Goal: Complete application form

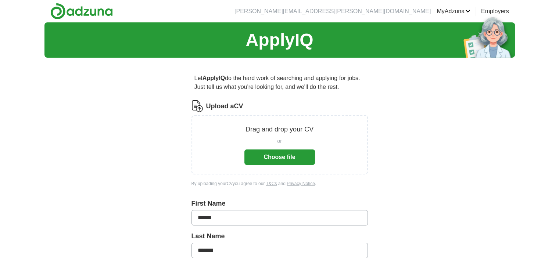
click at [276, 157] on button "Choose file" at bounding box center [279, 157] width 71 height 15
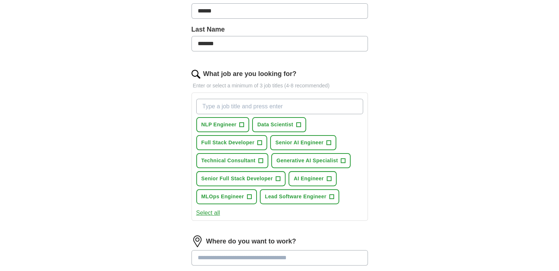
scroll to position [180, 0]
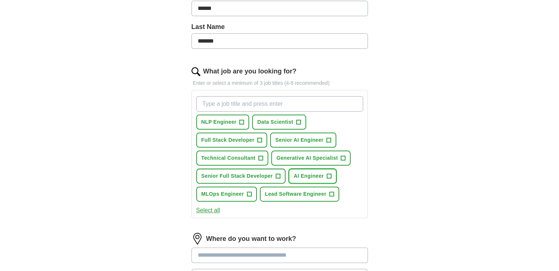
click at [328, 175] on span "+" at bounding box center [329, 176] width 4 height 6
click at [342, 160] on button "Generative AI Specialist +" at bounding box center [310, 158] width 79 height 15
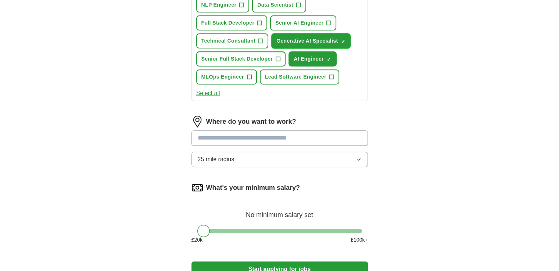
scroll to position [298, 0]
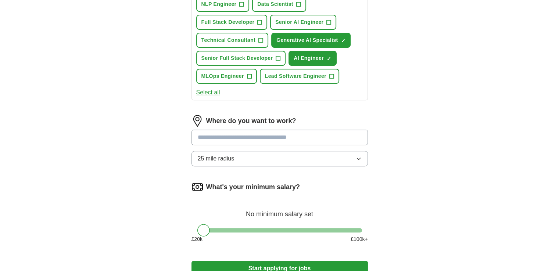
click at [313, 136] on input at bounding box center [279, 137] width 176 height 15
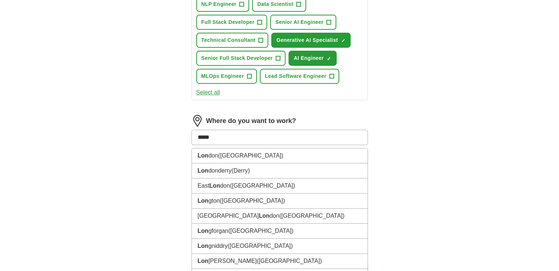
type input "******"
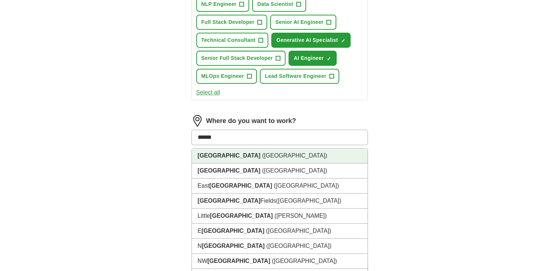
click at [262, 153] on span "([GEOGRAPHIC_DATA])" at bounding box center [294, 156] width 65 height 6
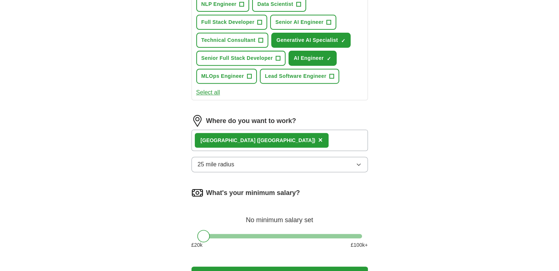
click at [312, 165] on button "25 mile radius" at bounding box center [279, 164] width 176 height 15
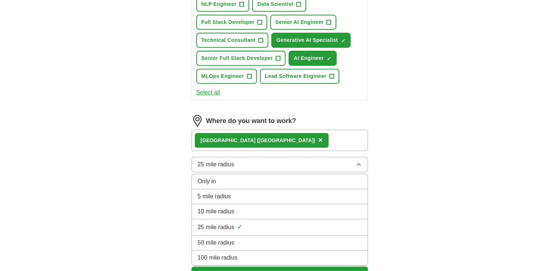
click at [291, 240] on div "50 mile radius" at bounding box center [280, 243] width 164 height 9
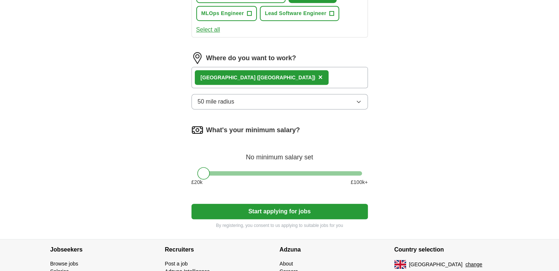
scroll to position [358, 0]
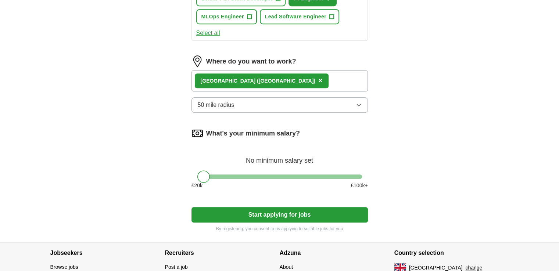
click at [318, 76] on span "×" at bounding box center [320, 80] width 4 height 8
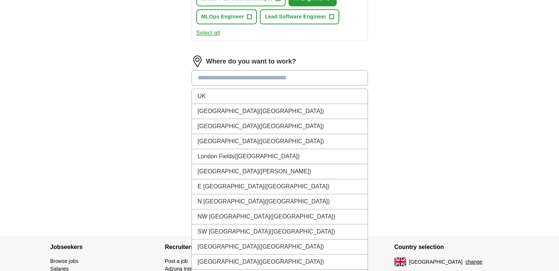
click at [254, 79] on input at bounding box center [279, 77] width 176 height 15
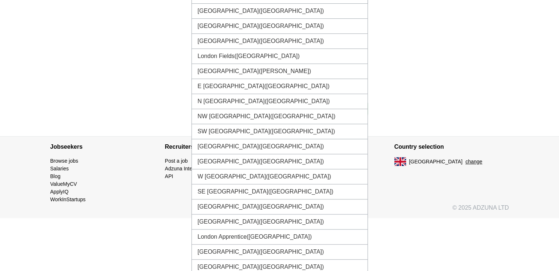
scroll to position [473, 0]
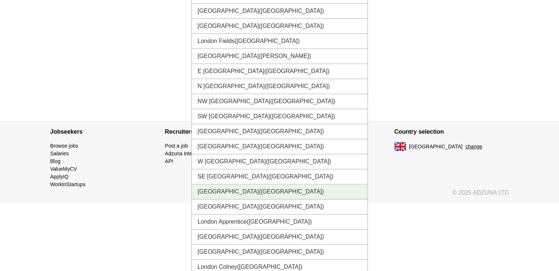
click at [293, 187] on li "[GEOGRAPHIC_DATA] ([GEOGRAPHIC_DATA])" at bounding box center [280, 192] width 176 height 15
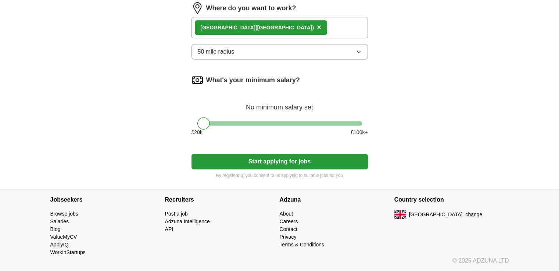
scroll to position [403, 0]
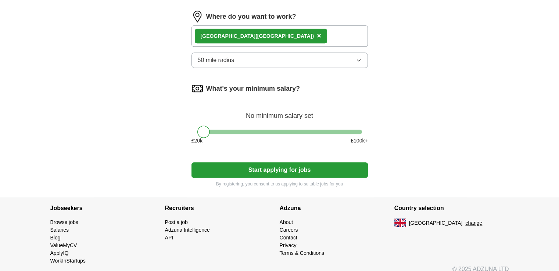
click at [356, 60] on icon "button" at bounding box center [359, 60] width 6 height 6
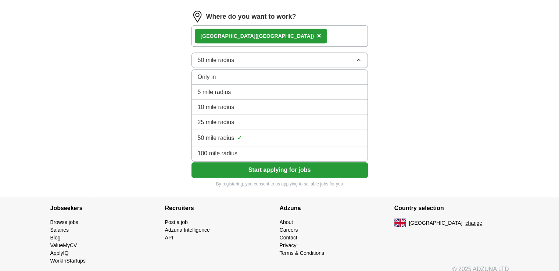
click at [356, 60] on icon "button" at bounding box center [359, 60] width 6 height 6
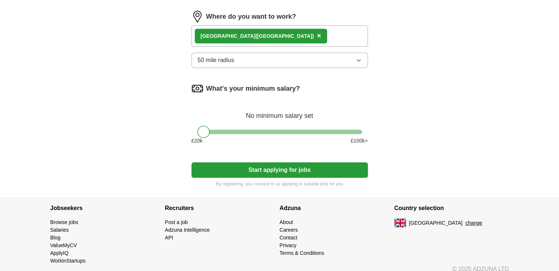
click at [280, 130] on div at bounding box center [279, 132] width 165 height 4
drag, startPoint x: 280, startPoint y: 129, endPoint x: 261, endPoint y: 125, distance: 20.3
click at [259, 126] on div at bounding box center [253, 132] width 12 height 12
drag, startPoint x: 261, startPoint y: 125, endPoint x: 269, endPoint y: 126, distance: 8.5
click at [269, 126] on div at bounding box center [270, 132] width 12 height 12
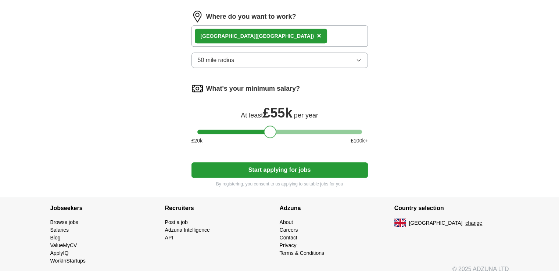
click at [284, 169] on button "Start applying for jobs" at bounding box center [279, 169] width 176 height 15
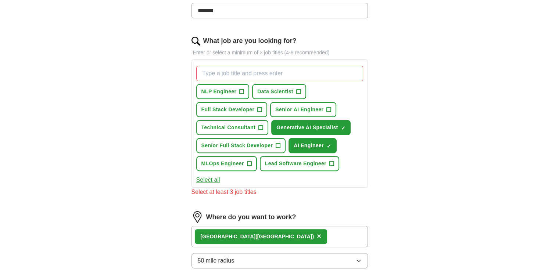
scroll to position [210, 0]
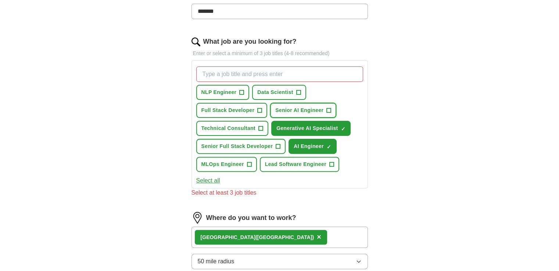
click at [328, 110] on span "+" at bounding box center [329, 111] width 4 height 6
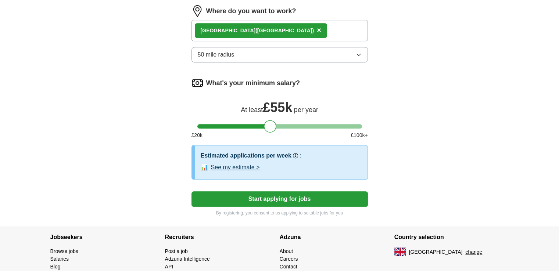
scroll to position [443, 0]
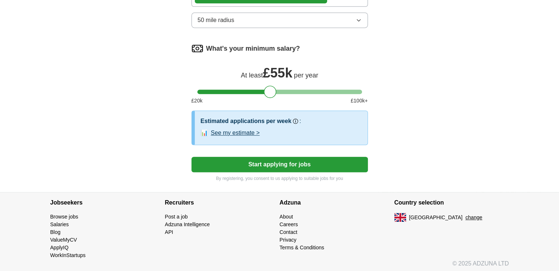
click at [263, 162] on button "Start applying for jobs" at bounding box center [279, 164] width 176 height 15
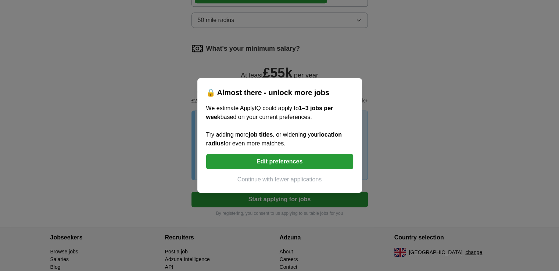
click at [270, 181] on button "Continue with fewer applications" at bounding box center [279, 179] width 147 height 9
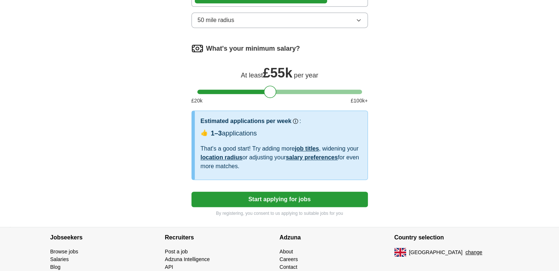
select select "**"
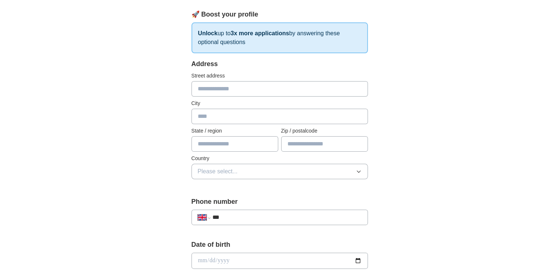
scroll to position [0, 0]
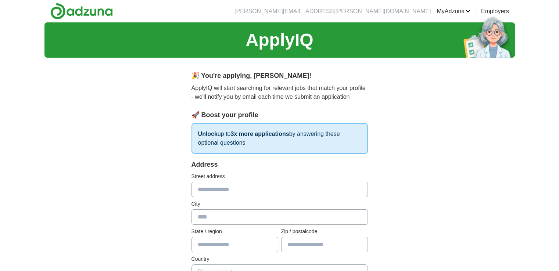
click at [248, 193] on input "text" at bounding box center [279, 189] width 176 height 15
type input "**********"
type input "*********"
type input "****"
type input "*******"
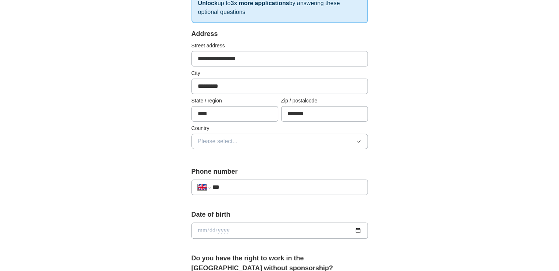
scroll to position [136, 0]
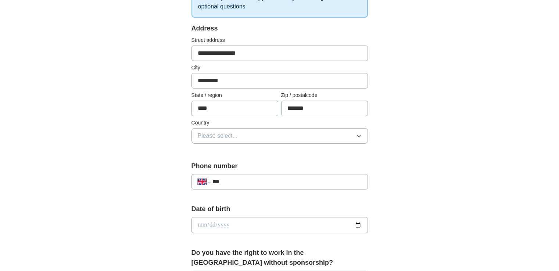
click at [342, 132] on button "Please select..." at bounding box center [279, 135] width 176 height 15
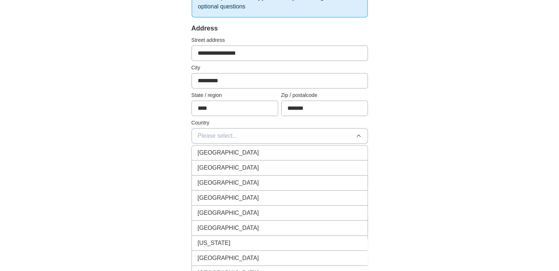
click at [316, 156] on div "[GEOGRAPHIC_DATA]" at bounding box center [280, 152] width 164 height 9
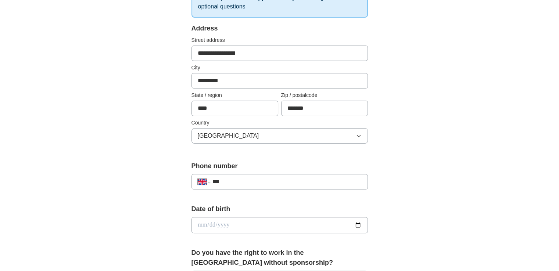
click at [325, 185] on input "***" at bounding box center [286, 182] width 149 height 9
type input "**********"
click at [315, 224] on input "date" at bounding box center [279, 225] width 176 height 16
type input "**********"
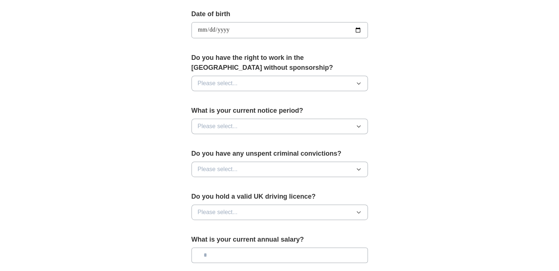
scroll to position [340, 0]
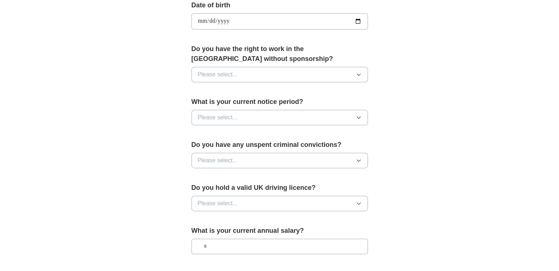
click at [299, 76] on button "Please select..." at bounding box center [279, 74] width 176 height 15
click at [295, 90] on div "Yes" at bounding box center [280, 91] width 164 height 9
click at [336, 117] on button "Please select..." at bounding box center [279, 117] width 176 height 15
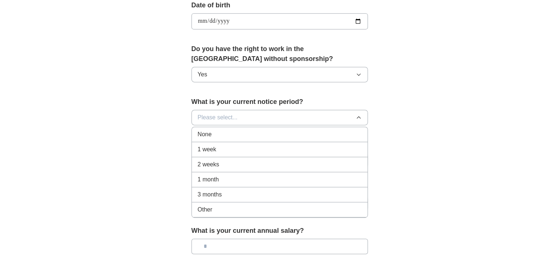
click at [308, 136] on div "None" at bounding box center [280, 134] width 164 height 9
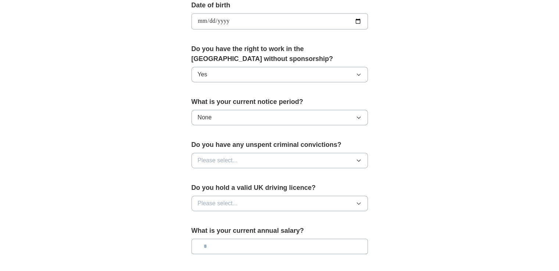
click at [318, 157] on button "Please select..." at bounding box center [279, 160] width 176 height 15
click at [304, 118] on button "None" at bounding box center [279, 117] width 176 height 15
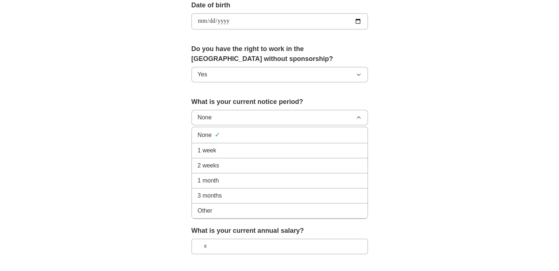
click at [292, 154] on li "1 week" at bounding box center [280, 150] width 176 height 15
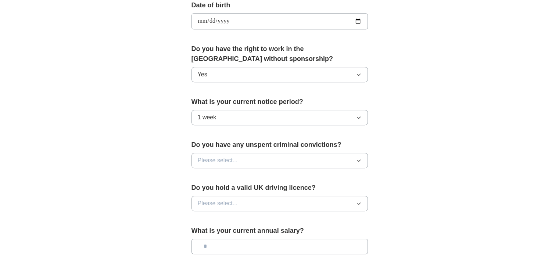
click at [304, 155] on button "Please select..." at bounding box center [279, 160] width 176 height 15
click at [296, 201] on button "Please select..." at bounding box center [279, 203] width 176 height 15
click at [308, 160] on button "Please select..." at bounding box center [279, 160] width 176 height 15
click at [291, 191] on div "No" at bounding box center [280, 192] width 164 height 9
click at [290, 203] on button "Please select..." at bounding box center [279, 203] width 176 height 15
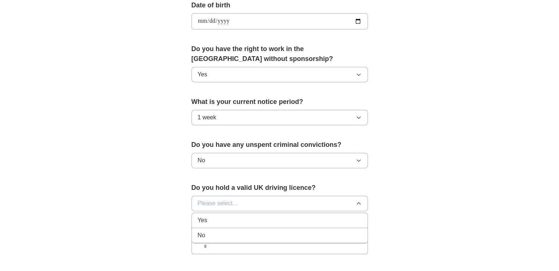
click at [289, 216] on div "Yes" at bounding box center [280, 220] width 164 height 9
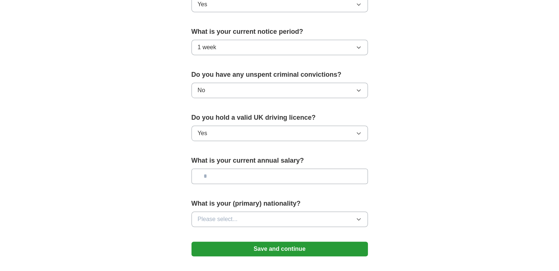
scroll to position [490, 0]
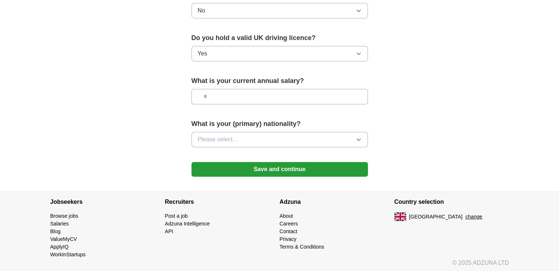
click at [312, 95] on input "text" at bounding box center [279, 96] width 176 height 15
type input "*******"
click at [308, 132] on button "Please select..." at bounding box center [279, 139] width 176 height 15
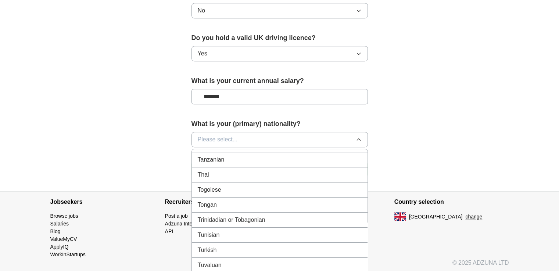
scroll to position [2653, 0]
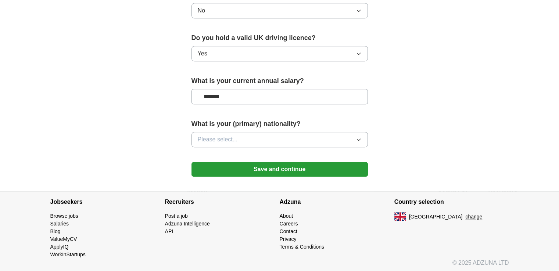
click at [336, 137] on button "Please select..." at bounding box center [279, 139] width 176 height 15
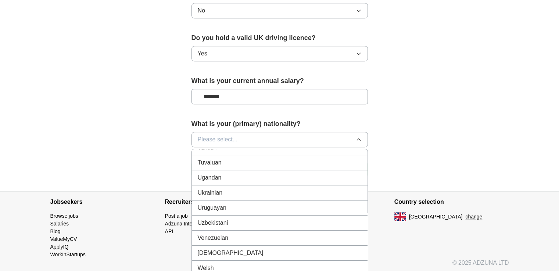
scroll to position [2748, 0]
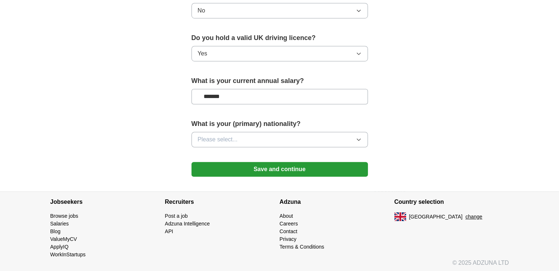
click at [344, 135] on button "Please select..." at bounding box center [279, 139] width 176 height 15
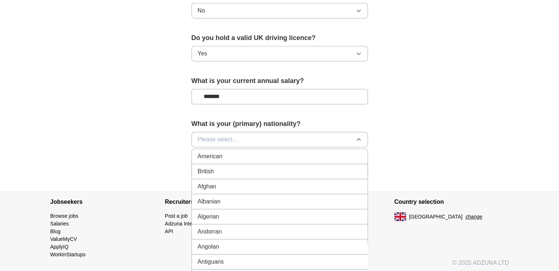
click at [291, 169] on div "British" at bounding box center [280, 171] width 164 height 9
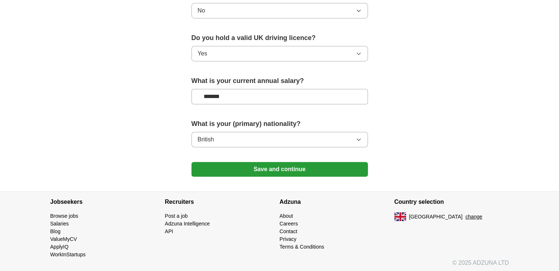
click at [300, 168] on button "Save and continue" at bounding box center [279, 169] width 176 height 15
